Goal: Task Accomplishment & Management: Use online tool/utility

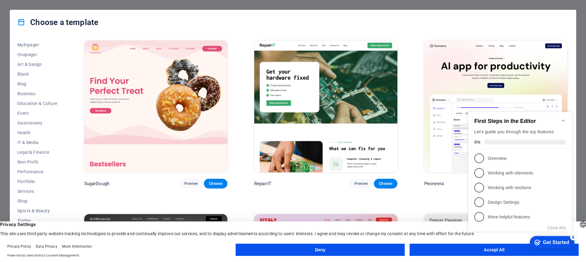
scroll to position [49, 0]
click div "checkmark Get Started 5 First Steps in the Editor Let's guide you through the t…"
click at [485, 157] on link "1 Overview - incomplete" at bounding box center [521, 159] width 92 height 10
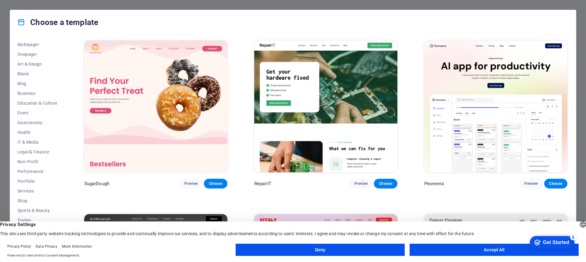
click at [484, 248] on button "Accept All" at bounding box center [494, 250] width 169 height 12
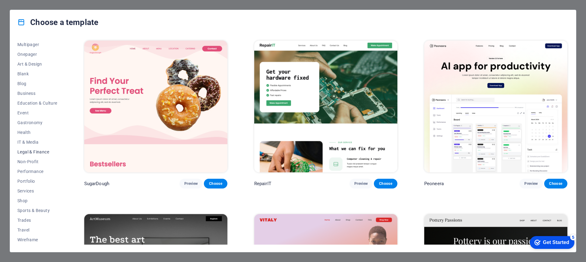
click at [29, 151] on span "Legal & Finance" at bounding box center [37, 152] width 40 height 5
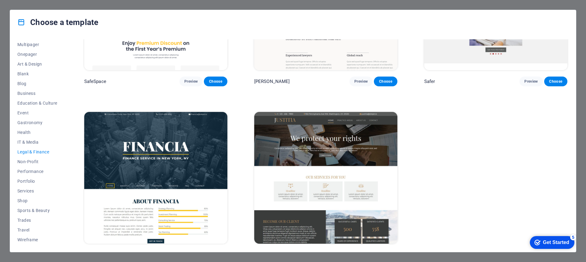
scroll to position [116, 0]
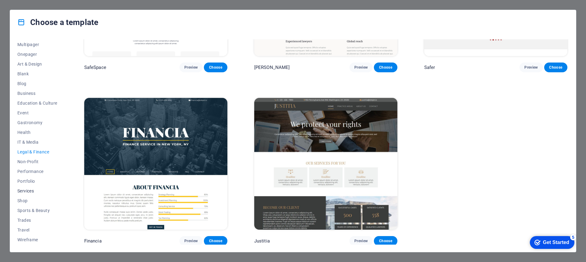
click at [26, 189] on span "Services" at bounding box center [37, 191] width 40 height 5
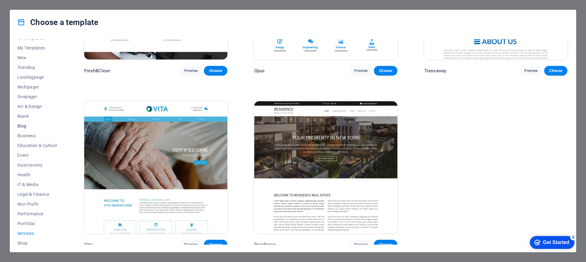
scroll to position [0, 0]
click at [28, 43] on span "All Templates" at bounding box center [37, 44] width 40 height 5
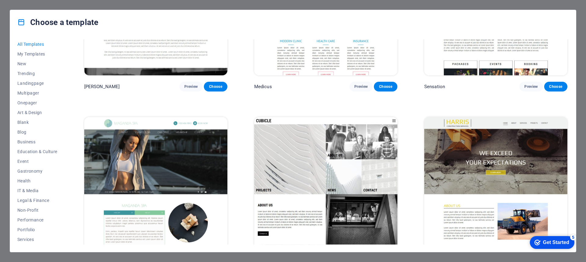
scroll to position [8092, 0]
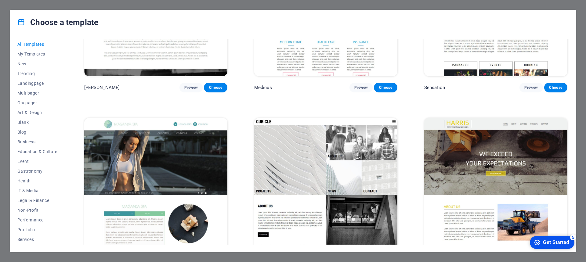
click at [331, 135] on img at bounding box center [325, 184] width 143 height 132
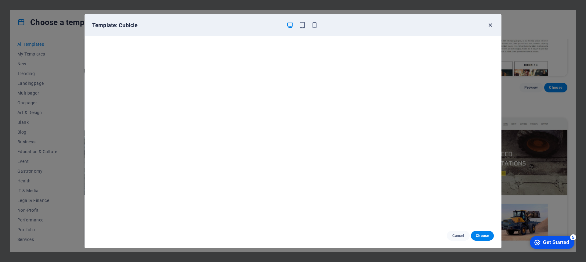
click at [490, 24] on icon "button" at bounding box center [490, 25] width 7 height 7
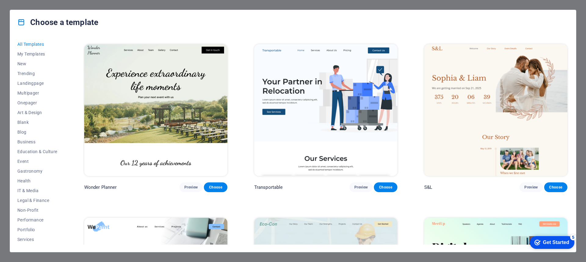
scroll to position [519, 0]
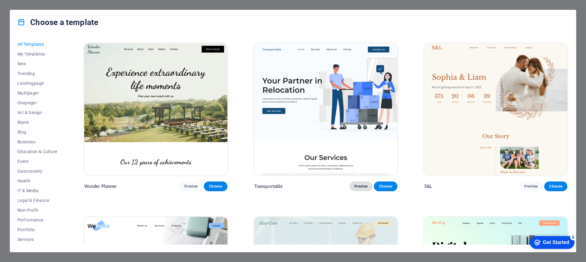
click at [358, 184] on span "Preview" at bounding box center [361, 186] width 13 height 5
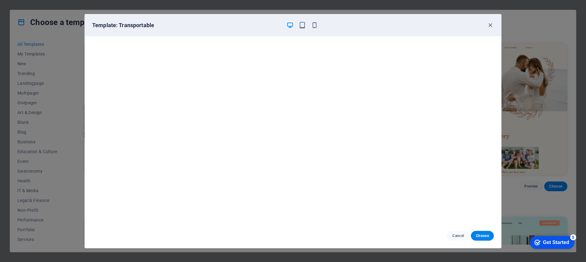
scroll to position [2, 0]
click at [491, 26] on icon "button" at bounding box center [490, 25] width 7 height 7
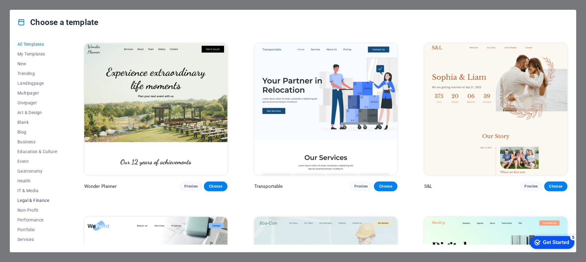
click at [27, 200] on span "Legal & Finance" at bounding box center [37, 200] width 40 height 5
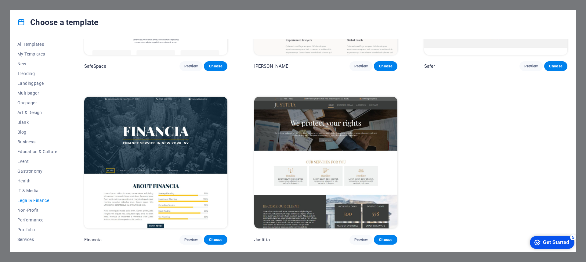
scroll to position [116, 0]
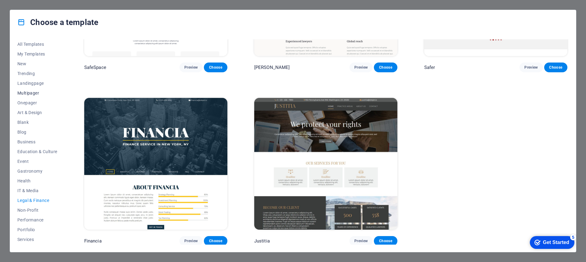
click at [24, 92] on span "Multipager" at bounding box center [37, 93] width 40 height 5
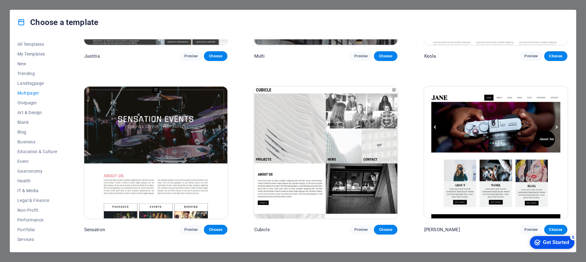
scroll to position [3773, 0]
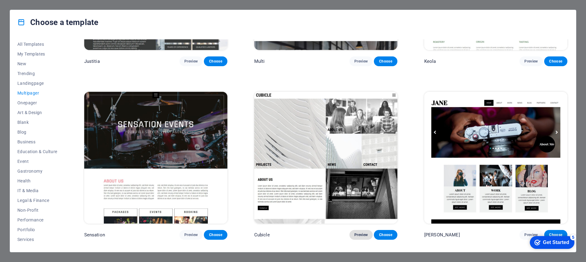
click at [361, 233] on span "Preview" at bounding box center [361, 235] width 13 height 5
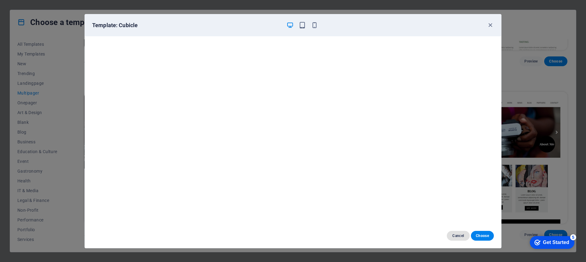
click at [457, 236] on span "Cancel" at bounding box center [458, 236] width 13 height 5
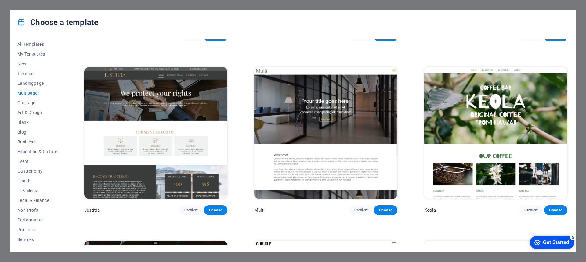
scroll to position [3620, 0]
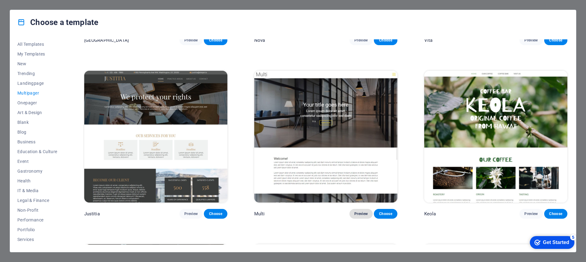
click at [358, 212] on span "Preview" at bounding box center [361, 214] width 13 height 5
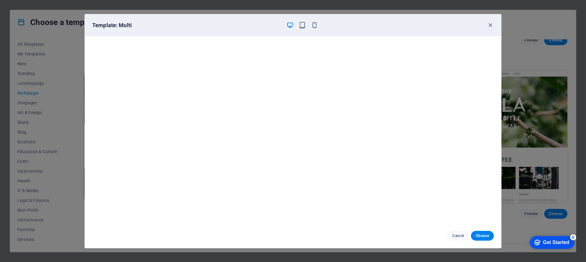
scroll to position [0, 0]
click at [482, 235] on span "Choose" at bounding box center [482, 236] width 13 height 5
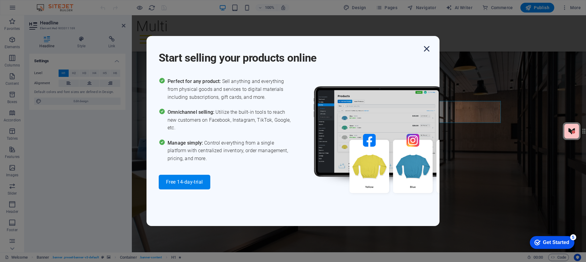
click at [426, 50] on icon "button" at bounding box center [426, 48] width 11 height 11
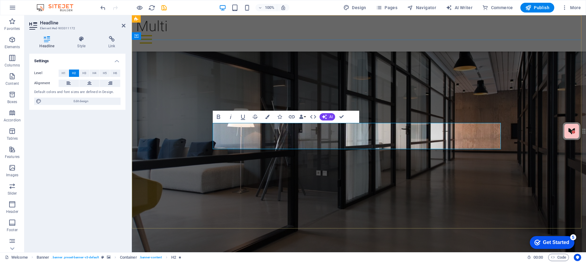
drag, startPoint x: 303, startPoint y: 128, endPoint x: 413, endPoint y: 132, distance: 110.0
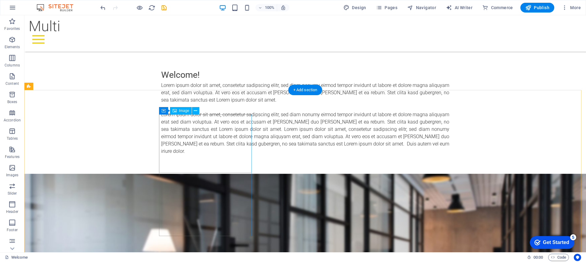
scroll to position [336, 0]
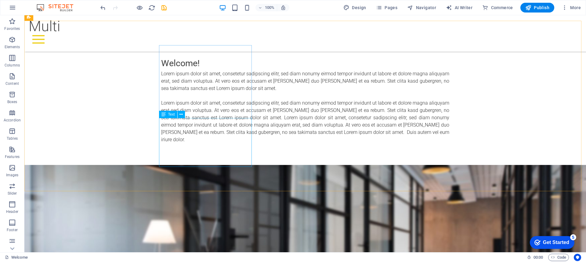
click at [168, 114] on div "Text" at bounding box center [168, 114] width 18 height 7
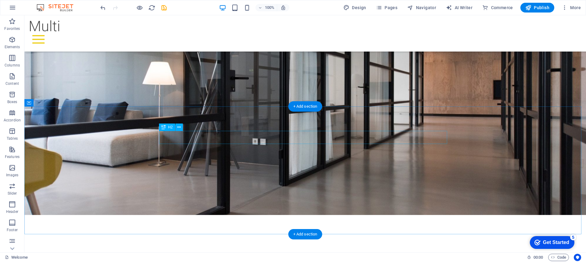
scroll to position [31, 0]
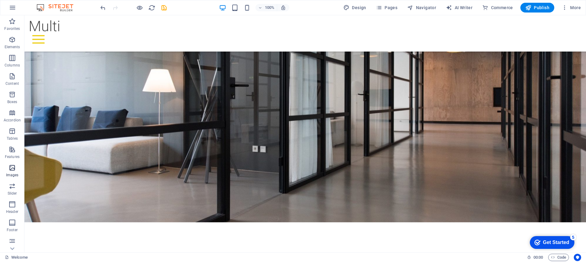
click at [13, 169] on icon "button" at bounding box center [12, 167] width 7 height 7
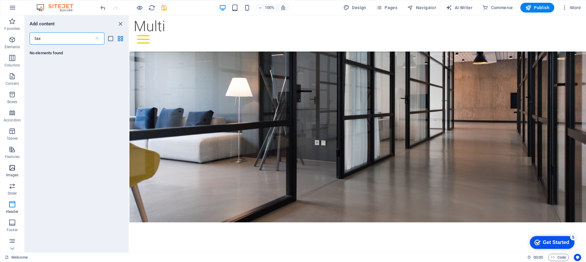
scroll to position [0, 0]
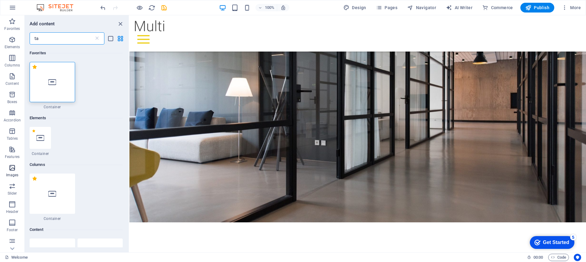
type input "t"
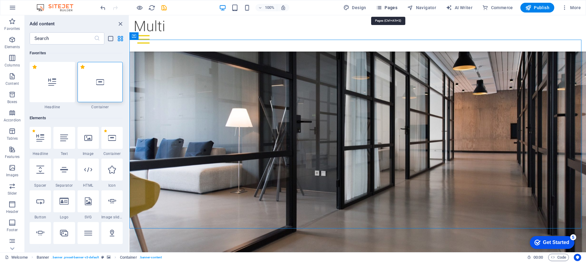
click at [391, 8] on span "Pages" at bounding box center [386, 8] width 21 height 6
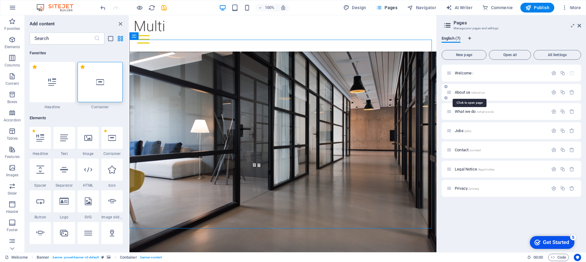
click at [464, 91] on span "About us /about-us" at bounding box center [470, 92] width 30 height 5
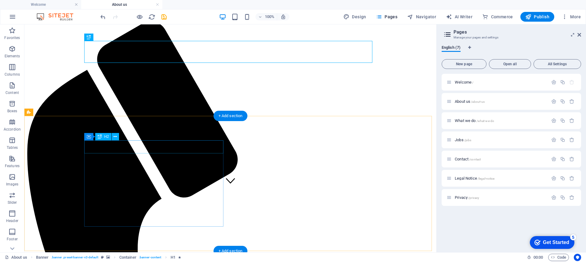
scroll to position [122, 0]
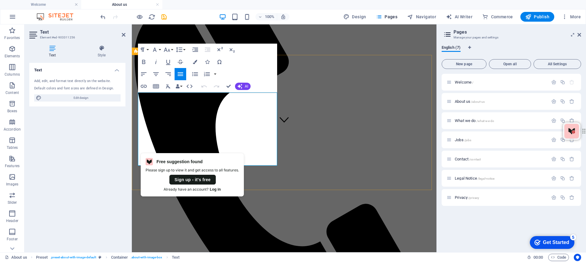
drag, startPoint x: 138, startPoint y: 97, endPoint x: 275, endPoint y: 169, distance: 154.8
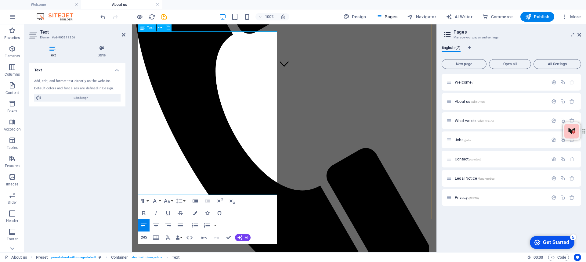
scroll to position [183, 0]
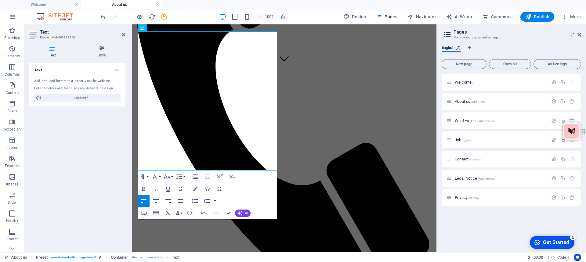
click at [97, 128] on div "Text Add, edit, and format text directly on the website. Default colors and fon…" at bounding box center [77, 155] width 96 height 185
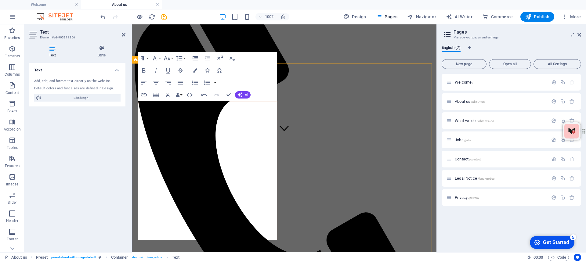
scroll to position [122, 0]
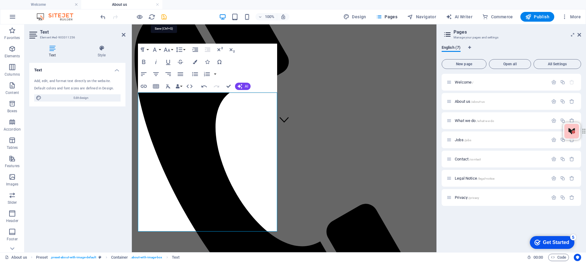
click at [164, 17] on icon "save" at bounding box center [164, 16] width 7 height 7
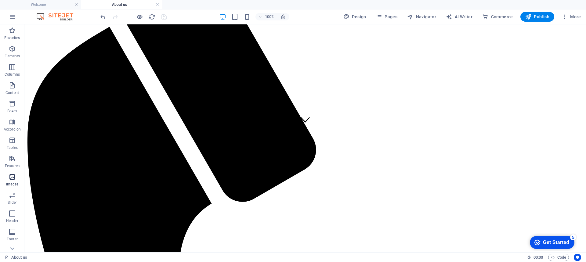
click at [12, 178] on icon "button" at bounding box center [12, 176] width 7 height 7
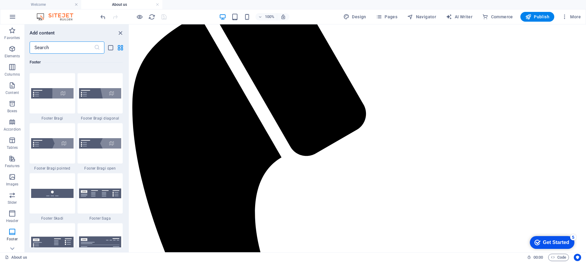
scroll to position [4196, 0]
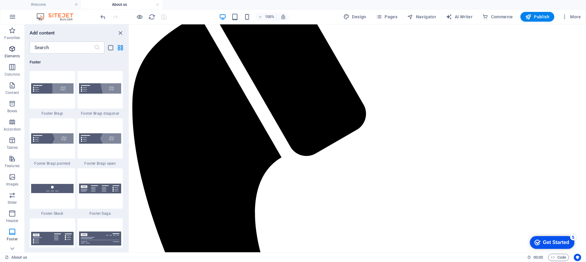
click at [12, 51] on icon "button" at bounding box center [12, 48] width 7 height 7
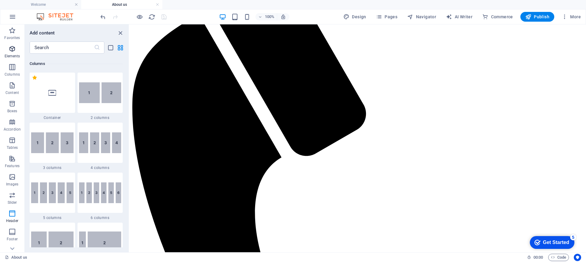
scroll to position [65, 0]
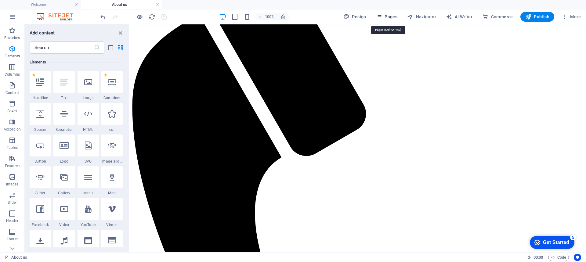
click at [391, 16] on span "Pages" at bounding box center [386, 17] width 21 height 6
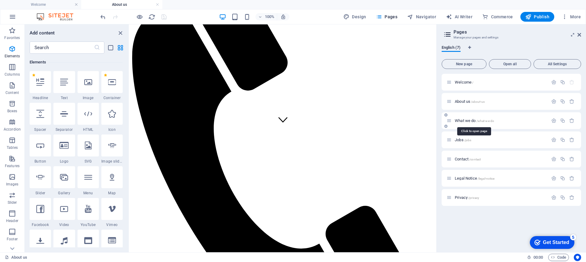
click at [472, 120] on span "What we do /what-we-do" at bounding box center [474, 120] width 39 height 5
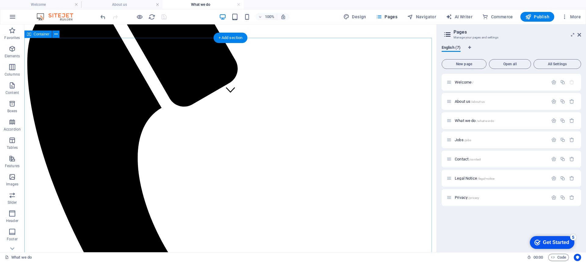
scroll to position [153, 0]
